Goal: Download file/media

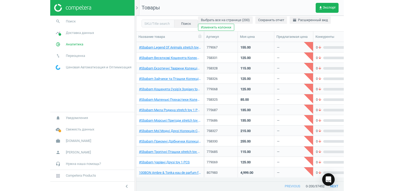
scroll to position [131, 304]
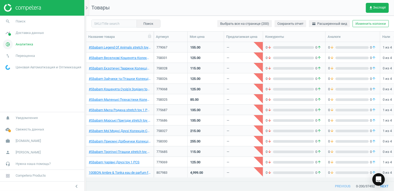
click at [7, 43] on icon "pie_chart_outlined" at bounding box center [8, 44] width 10 height 10
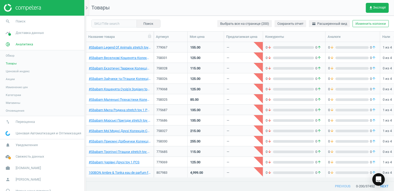
click at [13, 78] on span "Акции" at bounding box center [10, 79] width 9 height 4
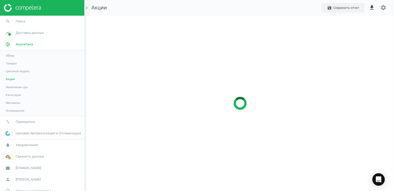
scroll to position [183, 316]
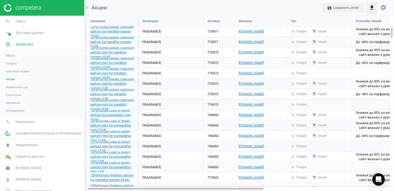
click at [294, 7] on icon "get_app" at bounding box center [372, 7] width 6 height 6
click at [294, 20] on input "Excel" at bounding box center [319, 19] width 3 height 3
radio input "true"
click at [294, 5] on icon "get_app" at bounding box center [372, 7] width 6 height 6
click at [294, 6] on button "save Сохранить отчет" at bounding box center [343, 7] width 43 height 9
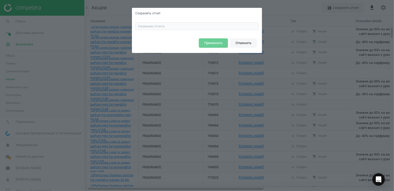
click at [250, 42] on button "Отменить" at bounding box center [243, 42] width 27 height 9
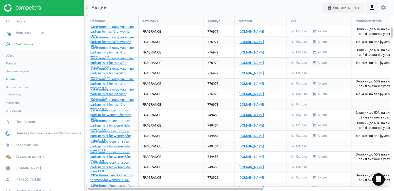
click at [294, 5] on button "get_app" at bounding box center [372, 8] width 12 height 12
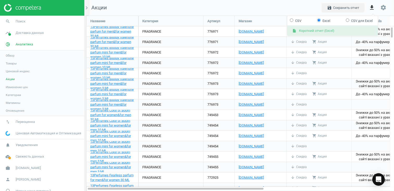
click at [294, 31] on button "insert_drive_file Короткий отчет (Excel)" at bounding box center [333, 31] width 91 height 10
